Goal: Task Accomplishment & Management: Use online tool/utility

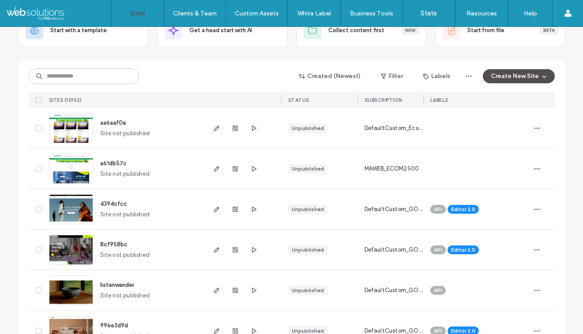
scroll to position [73, 0]
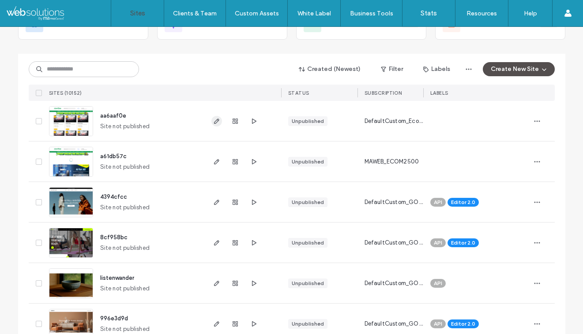
click at [213, 120] on icon "button" at bounding box center [216, 121] width 7 height 7
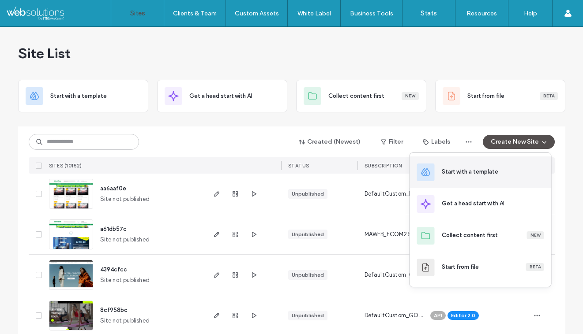
click at [495, 177] on div "Start with a template" at bounding box center [480, 173] width 141 height 32
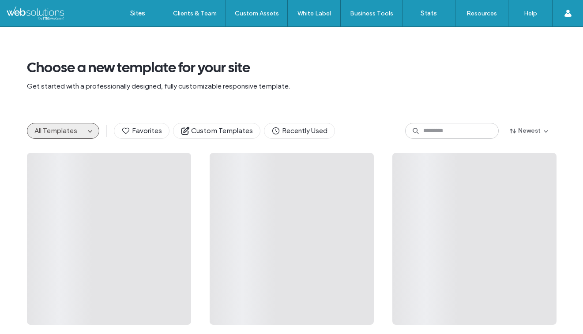
scroll to position [8, 0]
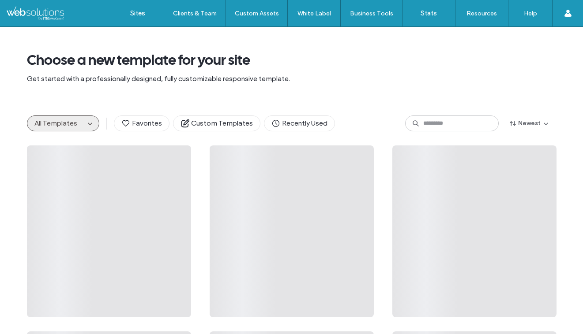
click at [83, 125] on div "All Templates" at bounding box center [63, 124] width 72 height 16
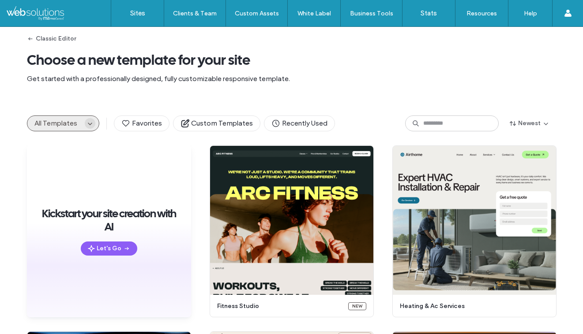
click at [86, 124] on icon "button" at bounding box center [89, 123] width 7 height 7
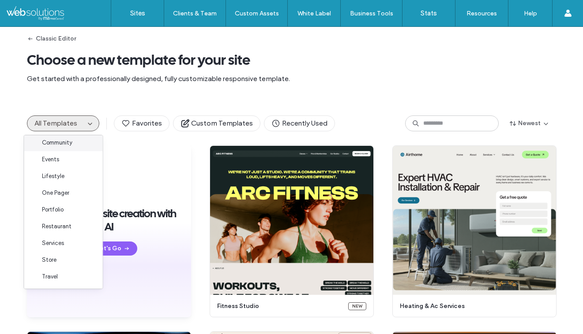
scroll to position [0, 0]
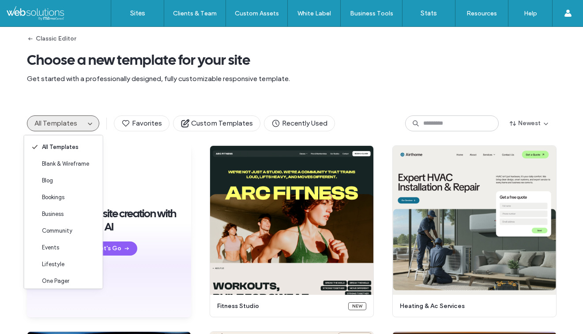
click at [248, 73] on div "Classic Editor Choose a new template for your site Get started with a professio…" at bounding box center [291, 60] width 529 height 82
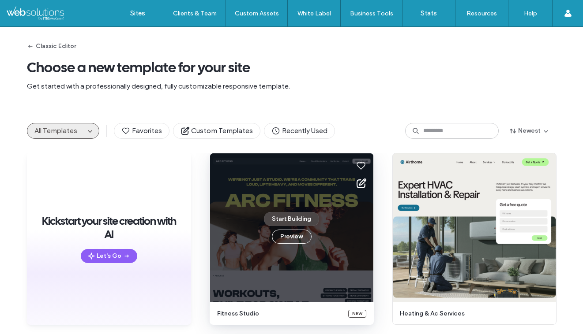
click at [273, 221] on button "Start Building" at bounding box center [291, 219] width 55 height 14
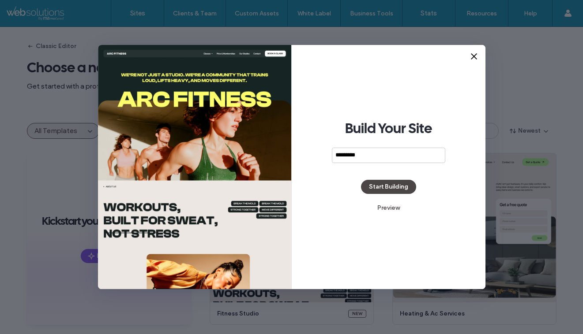
type input "*********"
click at [386, 193] on button "Start Building" at bounding box center [388, 187] width 55 height 14
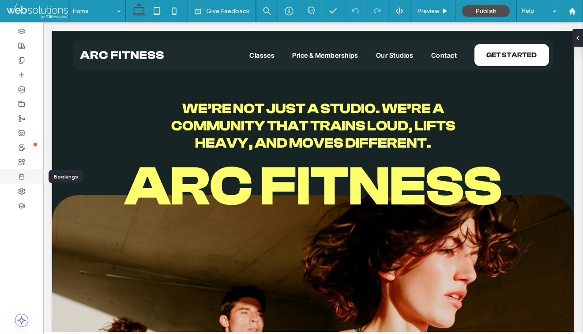
click at [24, 174] on icon at bounding box center [21, 176] width 7 height 7
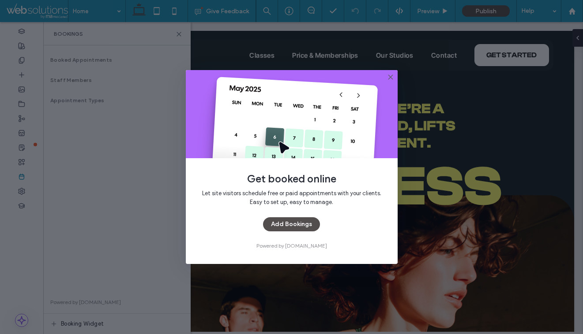
click at [391, 76] on use at bounding box center [390, 77] width 4 height 4
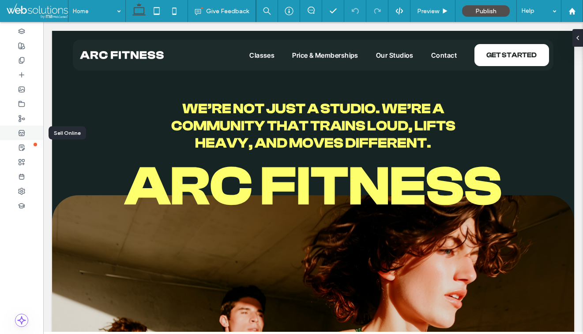
click at [24, 130] on icon at bounding box center [21, 133] width 7 height 7
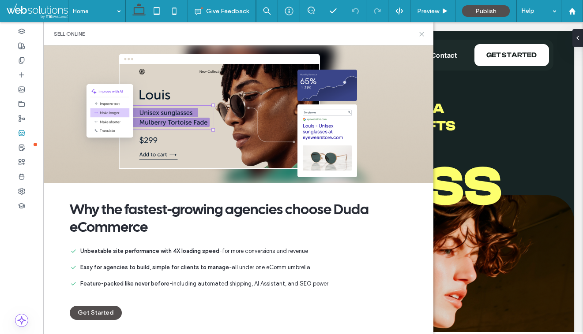
click at [420, 34] on icon at bounding box center [421, 34] width 7 height 7
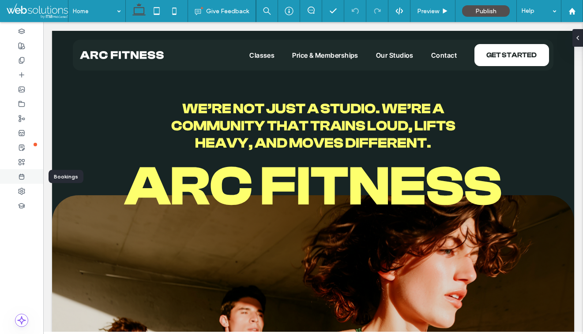
click at [27, 176] on div at bounding box center [21, 176] width 43 height 15
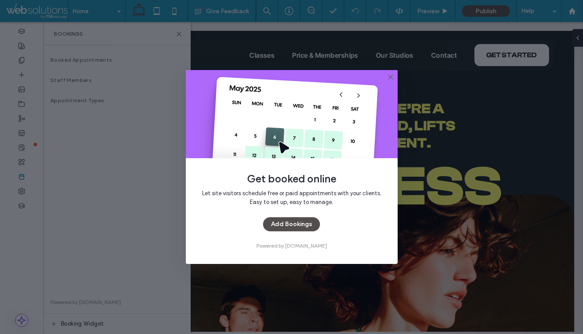
click at [387, 76] on icon at bounding box center [390, 77] width 7 height 7
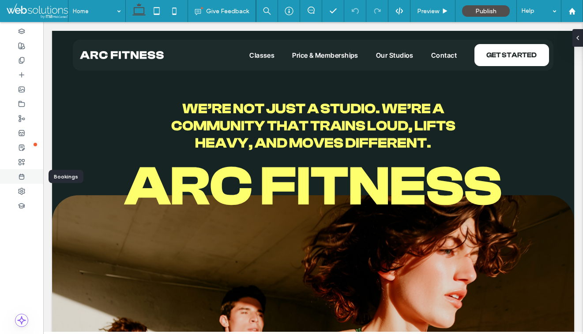
click at [22, 180] on icon at bounding box center [21, 176] width 7 height 7
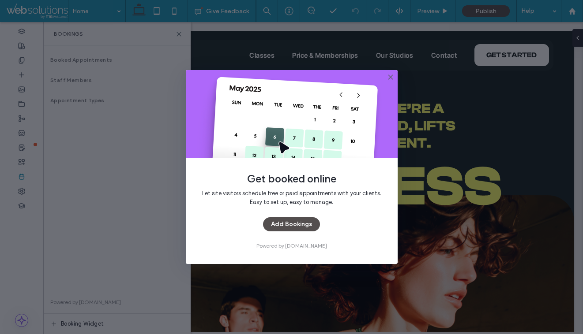
click at [389, 76] on use at bounding box center [390, 77] width 4 height 4
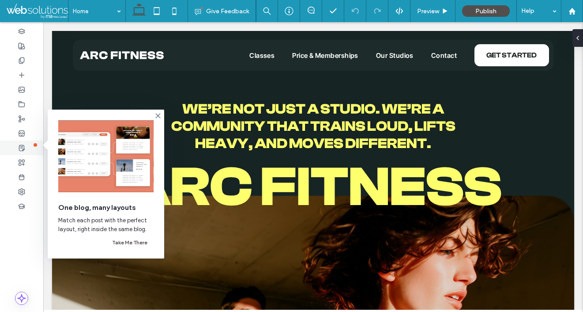
click at [23, 145] on use at bounding box center [21, 148] width 5 height 6
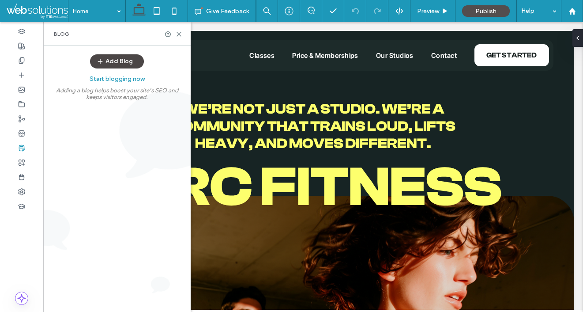
click at [121, 67] on button "Add Blog" at bounding box center [117, 61] width 54 height 14
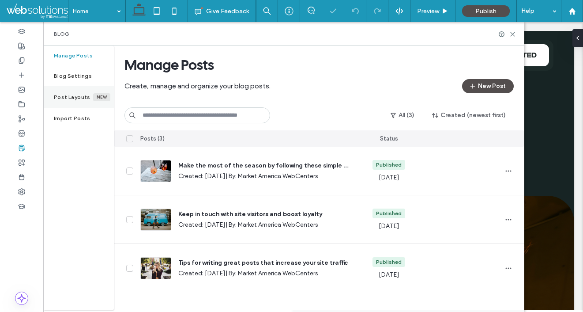
click at [74, 103] on div "Post Layouts New" at bounding box center [78, 97] width 71 height 22
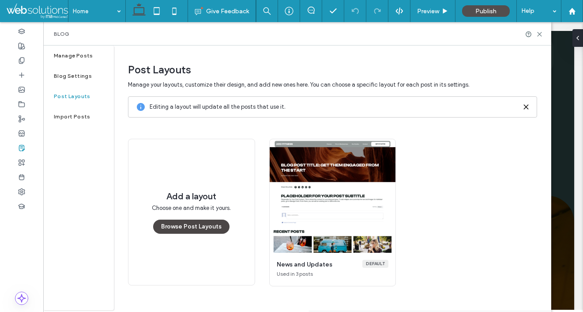
click at [198, 228] on button "Browse Post Layouts" at bounding box center [191, 226] width 76 height 14
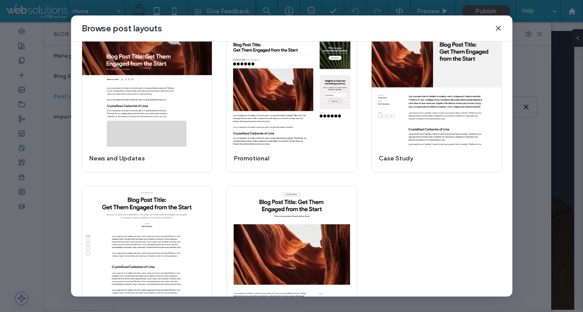
scroll to position [41, 0]
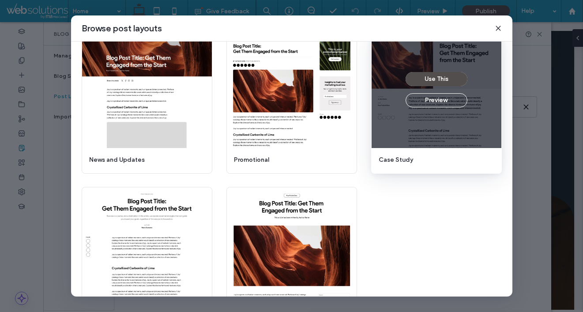
click at [436, 123] on div "Use This Preview" at bounding box center [437, 89] width 130 height 117
click at [439, 75] on button "Use This" at bounding box center [436, 79] width 62 height 14
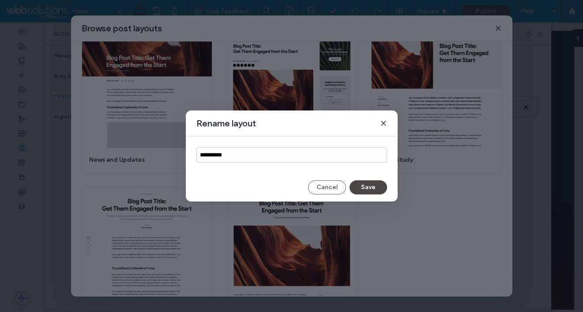
click at [373, 184] on button "Save" at bounding box center [368, 187] width 38 height 14
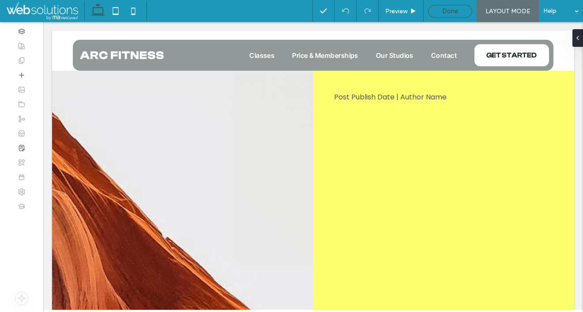
click at [460, 11] on div "Done" at bounding box center [449, 11] width 43 height 8
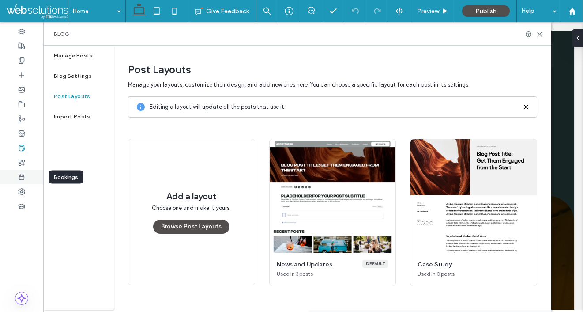
click at [26, 174] on div at bounding box center [21, 176] width 43 height 15
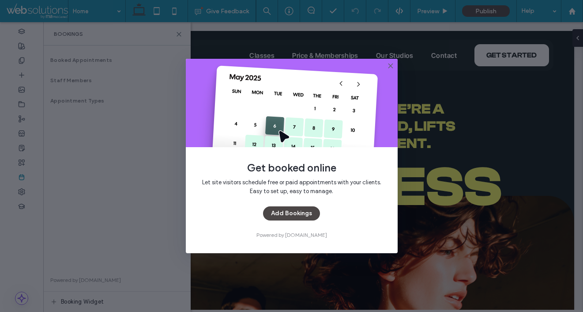
click at [290, 215] on button "Add Bookings" at bounding box center [291, 213] width 57 height 14
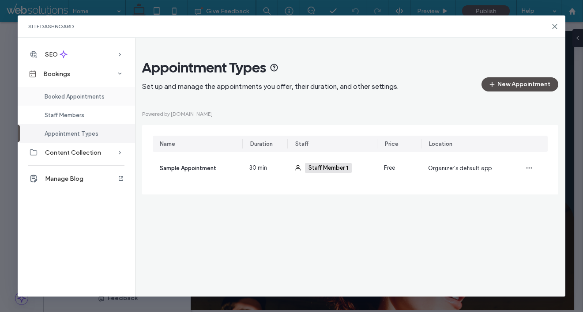
click at [71, 93] on span "Booked Appointments" at bounding box center [75, 96] width 60 height 7
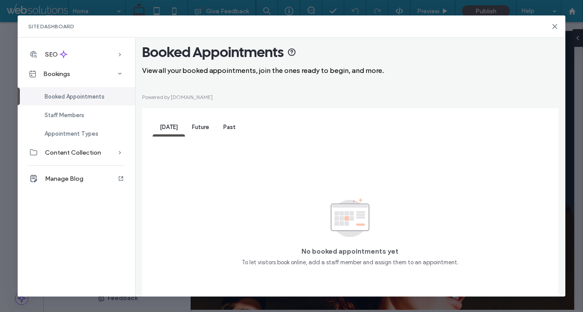
scroll to position [14, 0]
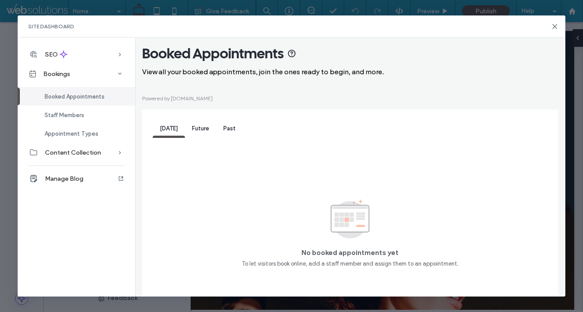
click at [200, 128] on span "Future" at bounding box center [200, 128] width 17 height 7
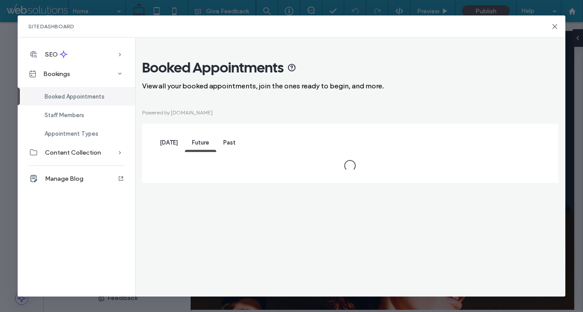
scroll to position [0, 0]
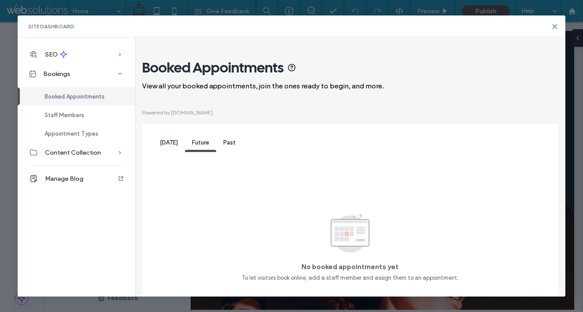
click at [170, 139] on span "Today" at bounding box center [169, 142] width 18 height 7
click at [199, 145] on span "Future" at bounding box center [200, 142] width 17 height 7
click at [229, 144] on span "Past" at bounding box center [229, 142] width 12 height 7
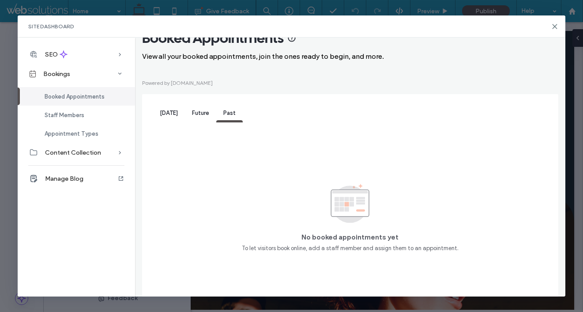
scroll to position [39, 0]
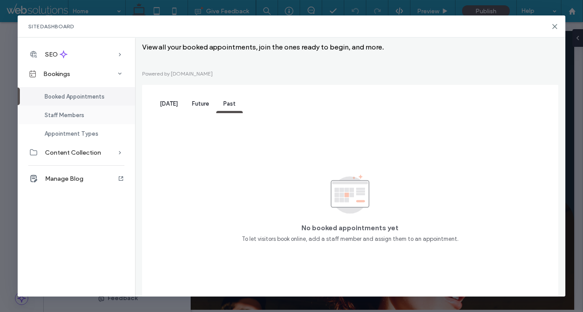
click at [64, 113] on span "Staff Members" at bounding box center [65, 115] width 40 height 7
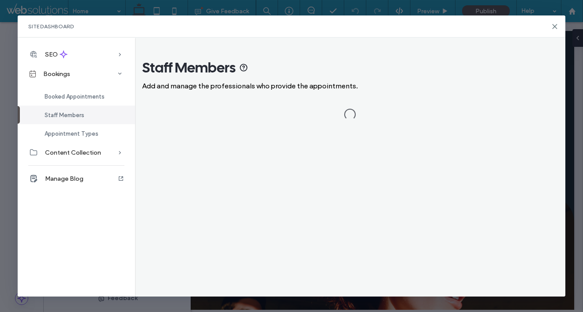
scroll to position [0, 0]
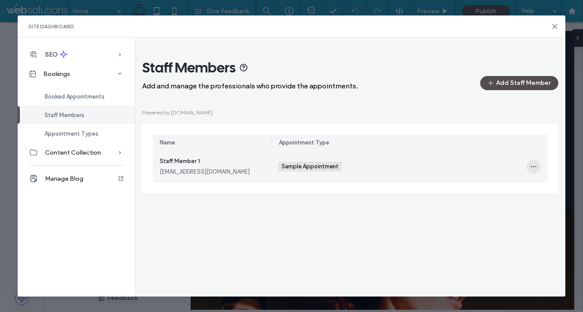
click at [536, 167] on icon "button" at bounding box center [533, 166] width 7 height 7
click at [500, 186] on div "Edit" at bounding box center [501, 190] width 79 height 17
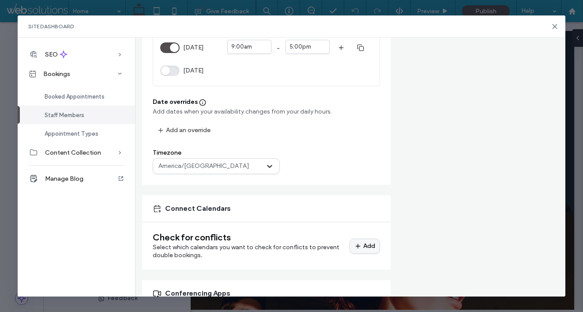
scroll to position [295, 0]
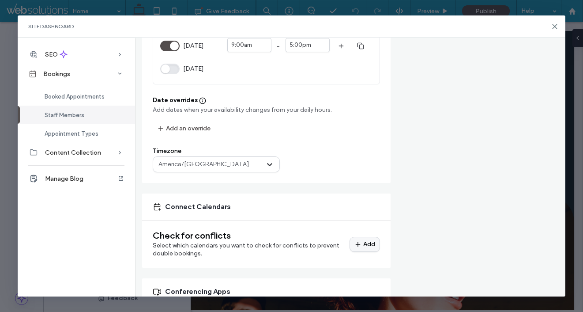
click at [0, 0] on div "Add" at bounding box center [0, 0] width 0 height 0
click at [409, 179] on div "Staff member details Connect a client so they can set their properties and view…" at bounding box center [479, 143] width 157 height 588
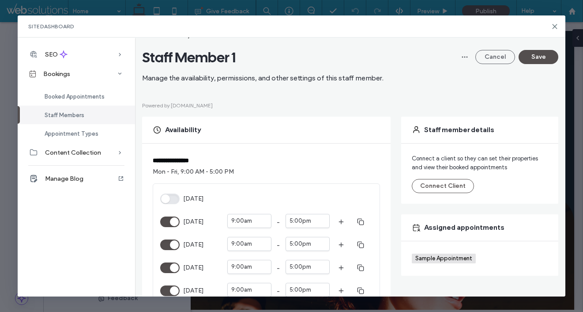
scroll to position [32, 0]
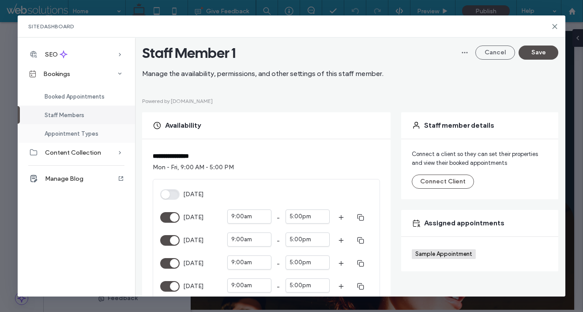
click at [64, 135] on span "Appointment Types" at bounding box center [72, 133] width 54 height 7
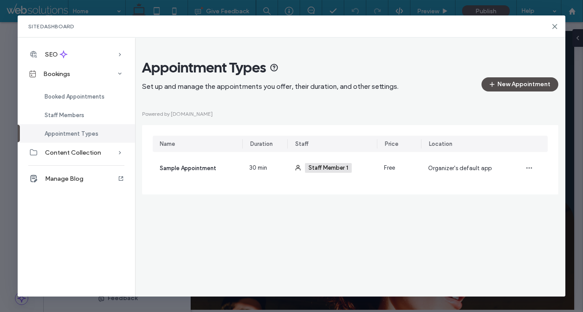
scroll to position [0, 0]
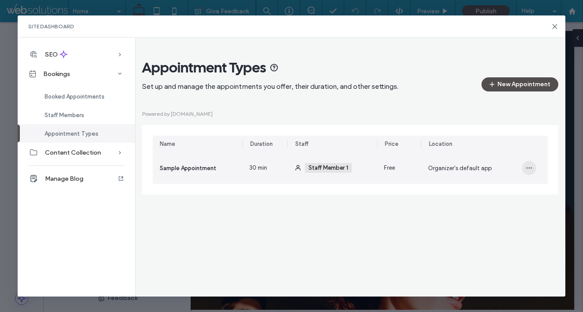
click at [525, 170] on span "button" at bounding box center [529, 168] width 14 height 14
click at [501, 193] on div "Edit" at bounding box center [497, 191] width 79 height 17
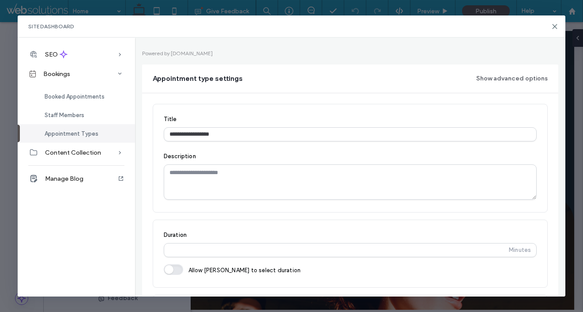
scroll to position [31, 0]
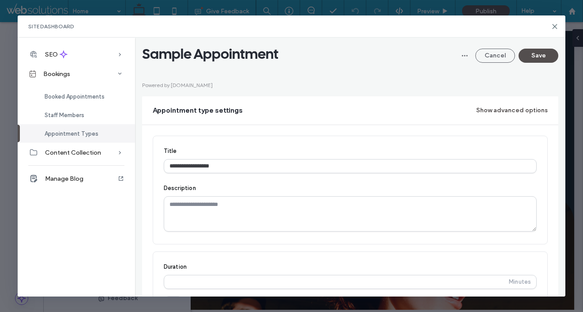
click at [528, 109] on button "Show advanced options" at bounding box center [511, 110] width 71 height 14
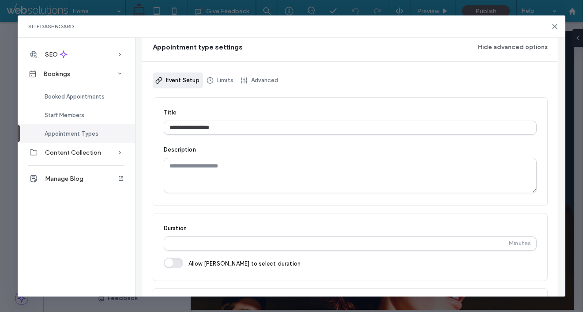
scroll to position [74, 0]
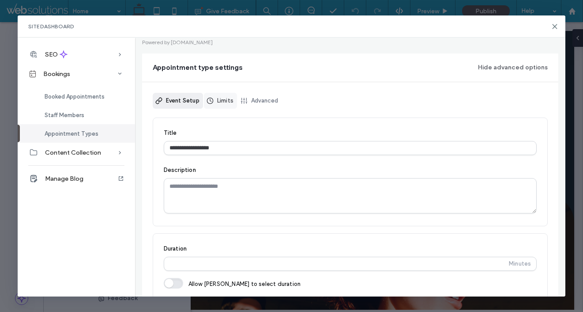
click at [219, 103] on link "Limits" at bounding box center [220, 101] width 33 height 16
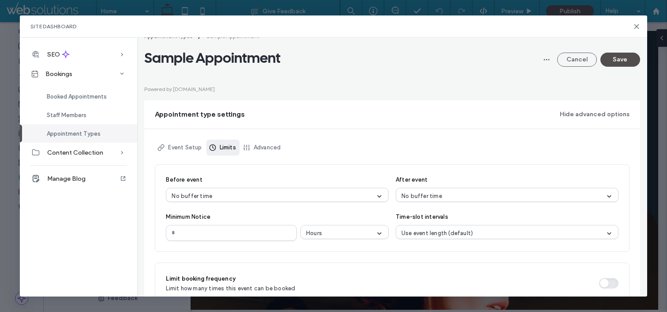
scroll to position [34, 0]
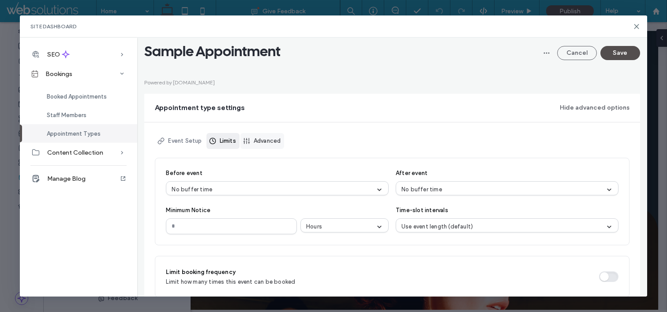
click at [267, 140] on link "Advanced" at bounding box center [262, 141] width 44 height 16
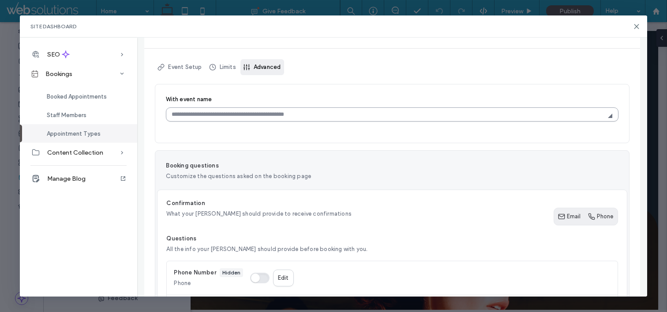
scroll to position [0, 0]
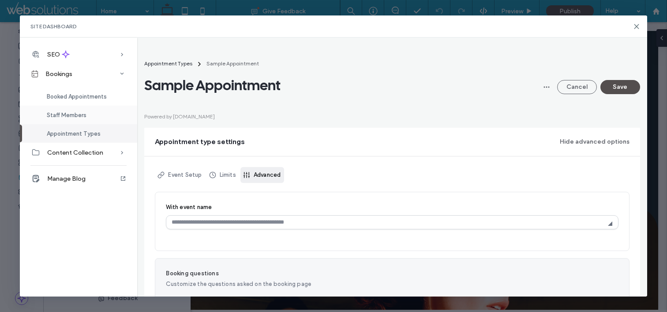
click at [74, 121] on div "Staff Members" at bounding box center [78, 114] width 117 height 19
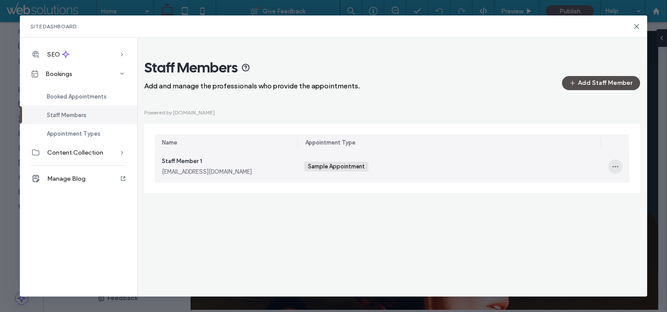
click at [582, 171] on span "button" at bounding box center [615, 166] width 14 height 14
click at [582, 188] on div "Edit" at bounding box center [583, 190] width 79 height 17
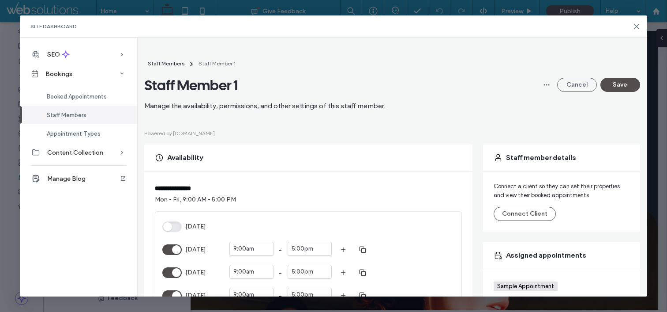
scroll to position [15, 0]
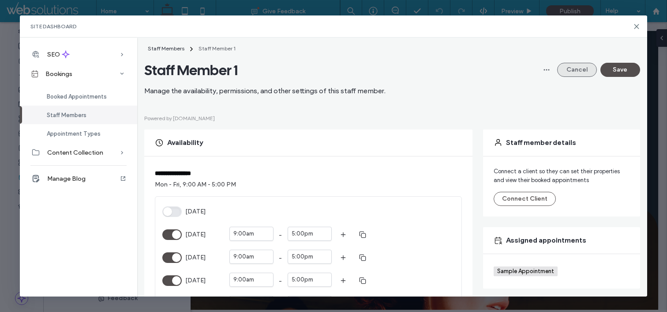
click at [570, 68] on button "Cancel" at bounding box center [577, 70] width 40 height 14
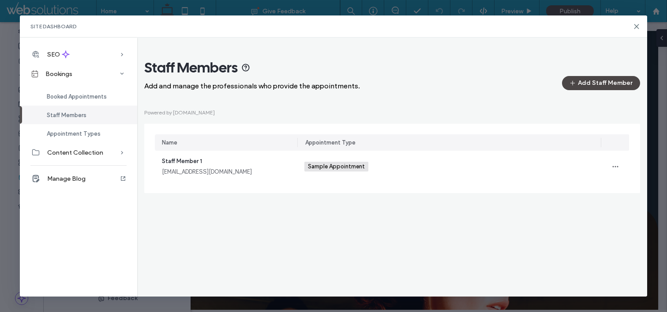
click at [582, 86] on button "Add Staff Member" at bounding box center [601, 83] width 78 height 14
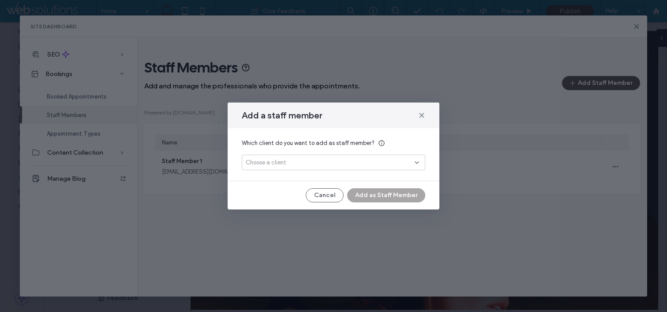
click at [257, 162] on span "Choose a client" at bounding box center [266, 162] width 41 height 9
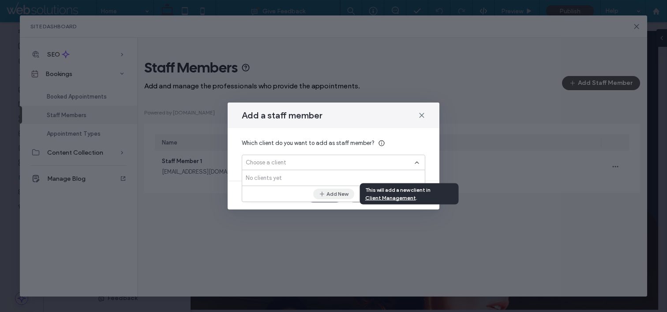
click at [334, 196] on button "Add New" at bounding box center [333, 193] width 41 height 11
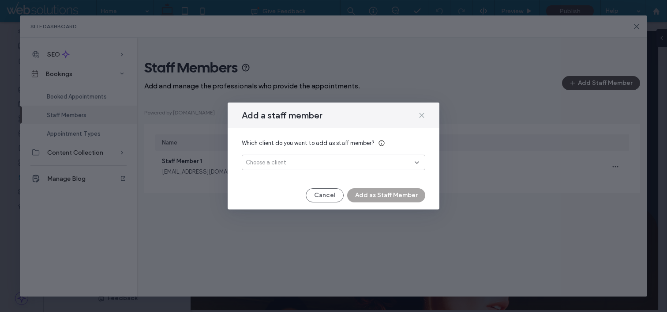
click at [420, 116] on icon at bounding box center [421, 115] width 7 height 7
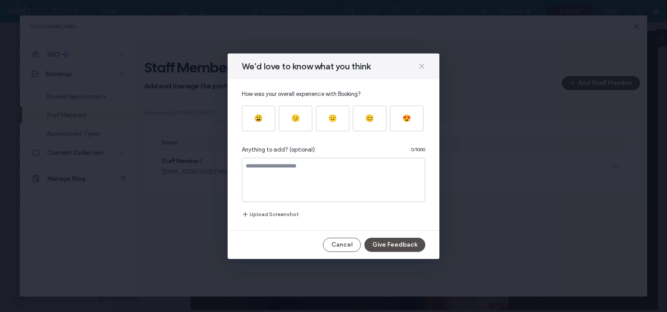
click at [424, 64] on icon at bounding box center [421, 66] width 7 height 7
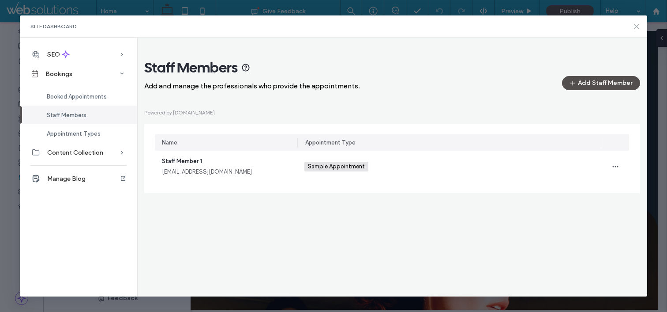
click at [582, 28] on use at bounding box center [636, 26] width 4 height 4
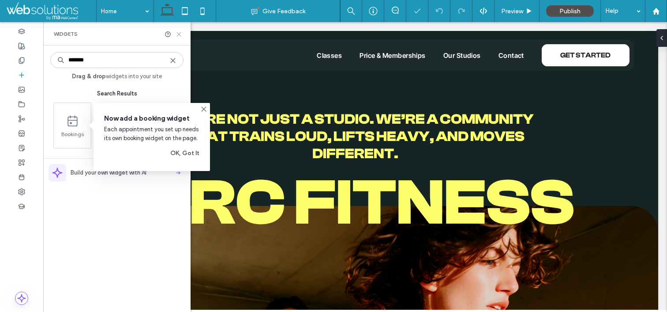
click at [181, 32] on use at bounding box center [179, 34] width 4 height 4
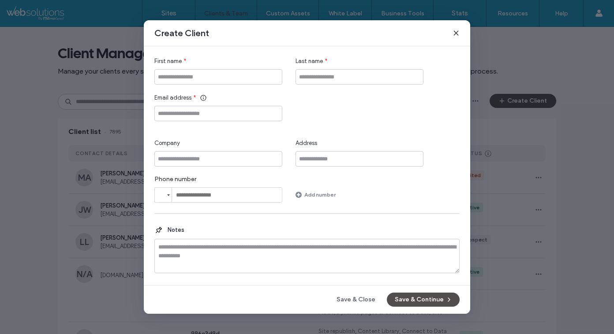
click at [453, 34] on icon at bounding box center [456, 33] width 7 height 7
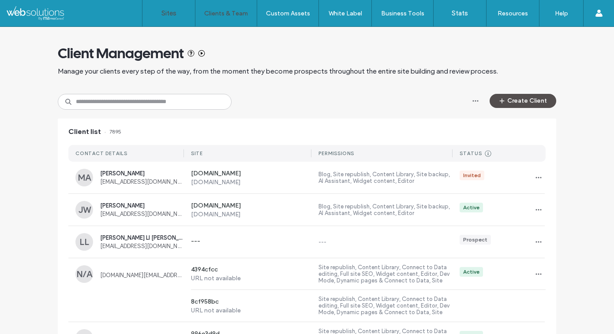
click at [172, 15] on label "Sites" at bounding box center [168, 13] width 15 height 8
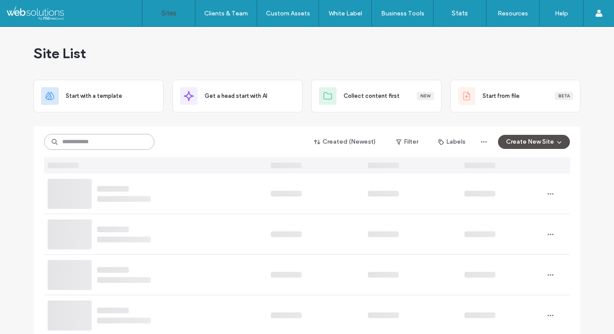
click at [120, 140] on input at bounding box center [99, 142] width 110 height 16
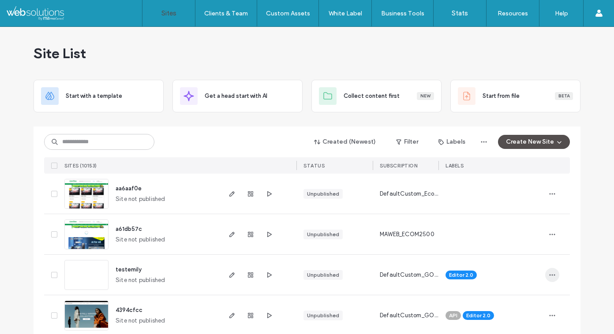
click at [549, 275] on icon "button" at bounding box center [552, 275] width 7 height 7
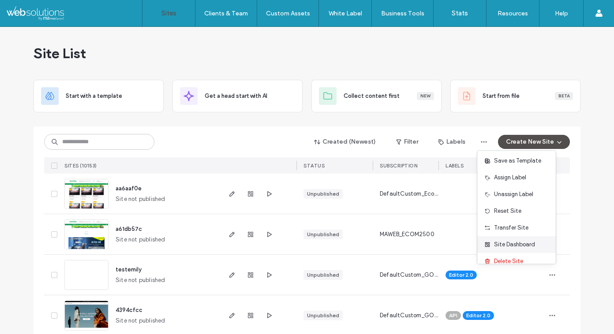
scroll to position [45, 0]
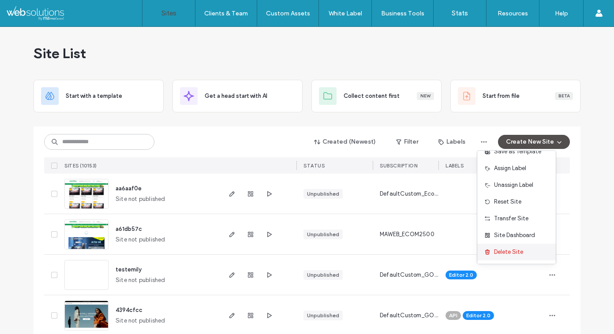
click at [510, 254] on span "Delete Site" at bounding box center [508, 252] width 29 height 9
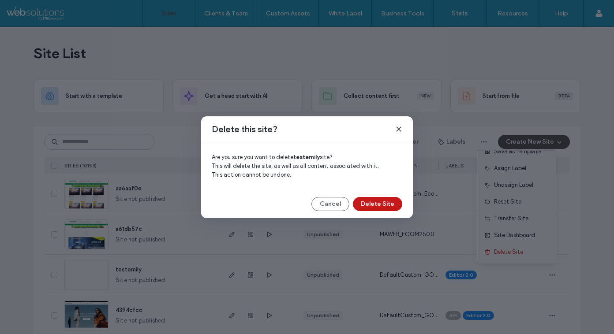
click at [383, 206] on button "Delete Site" at bounding box center [377, 204] width 49 height 14
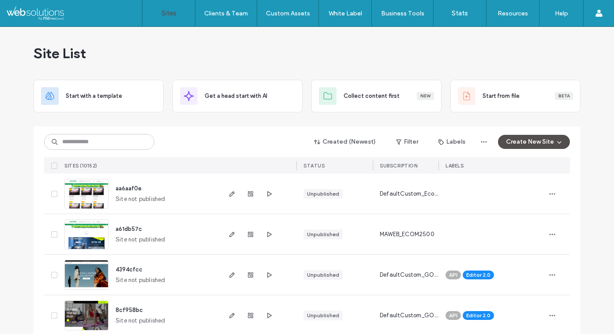
click at [203, 57] on div "Site List" at bounding box center [307, 53] width 547 height 53
click at [107, 143] on input at bounding box center [99, 142] width 110 height 16
paste input "********"
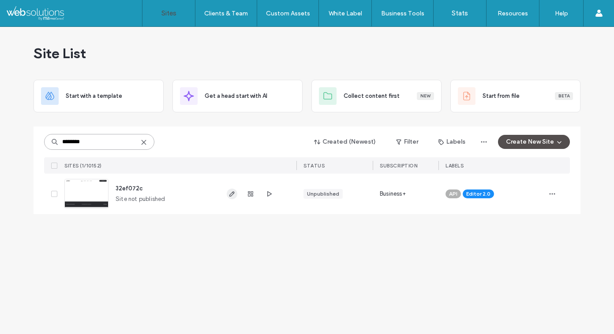
type input "********"
click at [233, 191] on icon "button" at bounding box center [232, 194] width 7 height 7
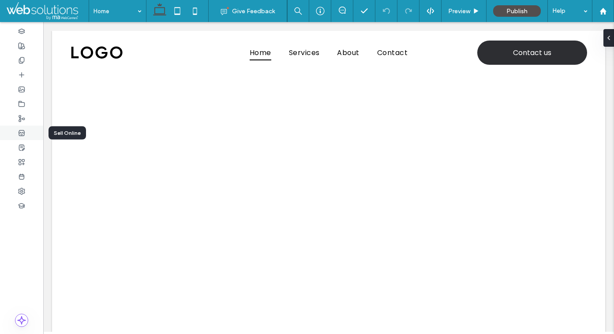
click at [23, 133] on use at bounding box center [22, 132] width 6 height 5
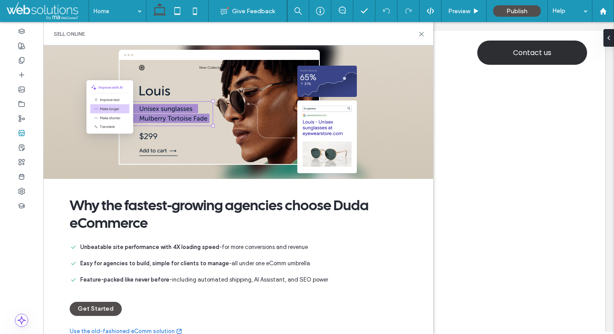
scroll to position [13, 0]
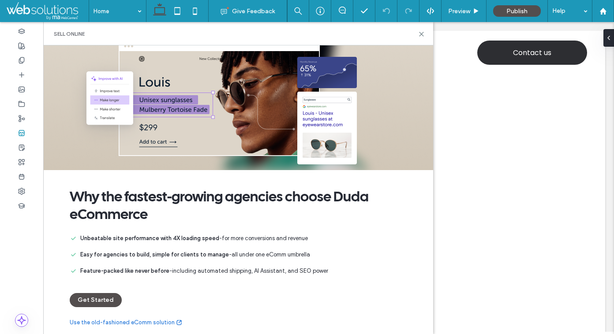
click at [160, 323] on link "Use the old-fashioned eComm solution" at bounding box center [126, 323] width 113 height 9
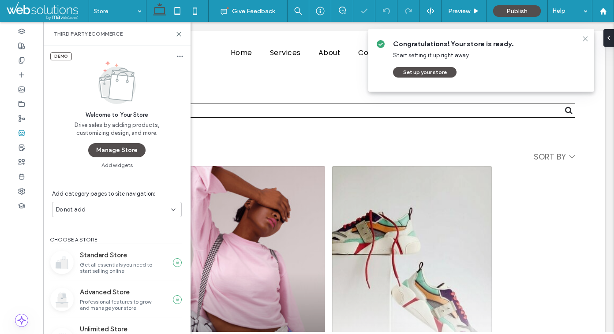
click at [587, 40] on use at bounding box center [585, 39] width 4 height 4
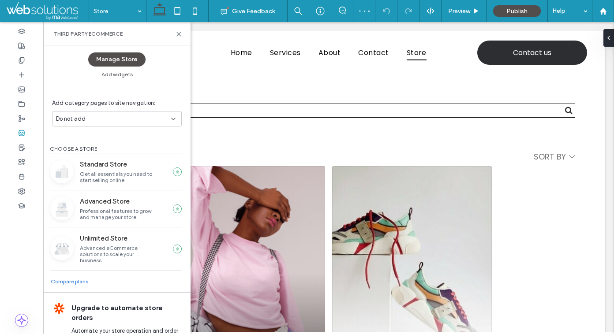
scroll to position [108, 0]
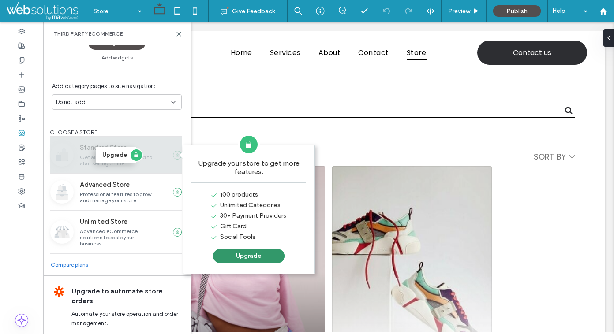
click at [249, 256] on button "Upgrade" at bounding box center [248, 256] width 71 height 14
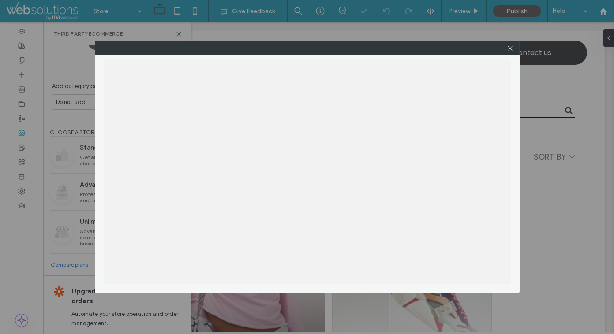
scroll to position [94, 0]
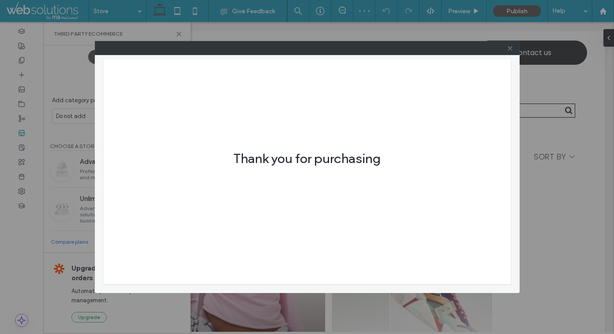
click at [509, 47] on icon at bounding box center [510, 48] width 7 height 7
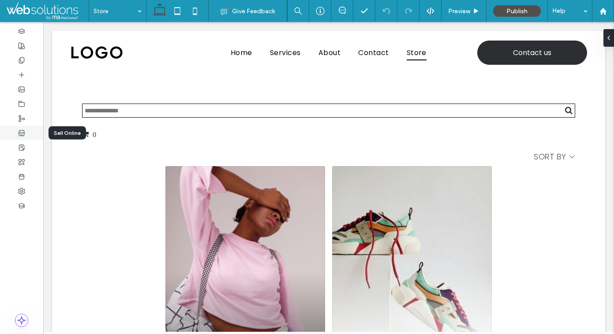
click at [25, 132] on div at bounding box center [21, 133] width 43 height 15
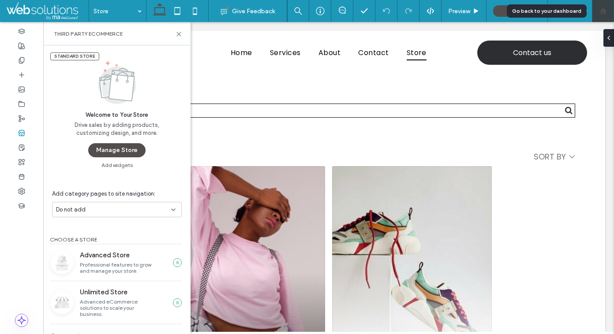
click at [604, 11] on use at bounding box center [603, 11] width 7 height 7
